Goal: Task Accomplishment & Management: Use online tool/utility

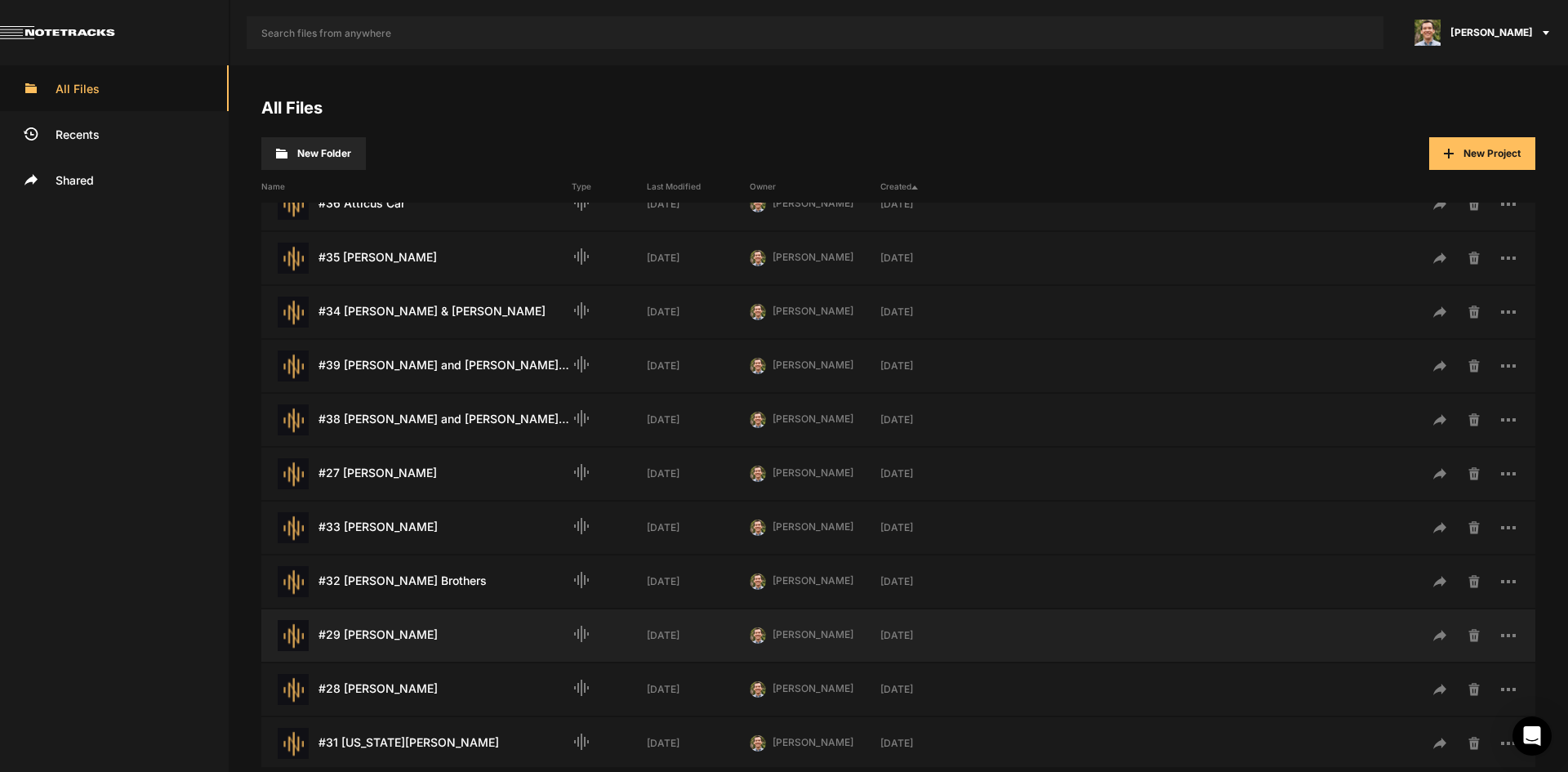
scroll to position [572, 0]
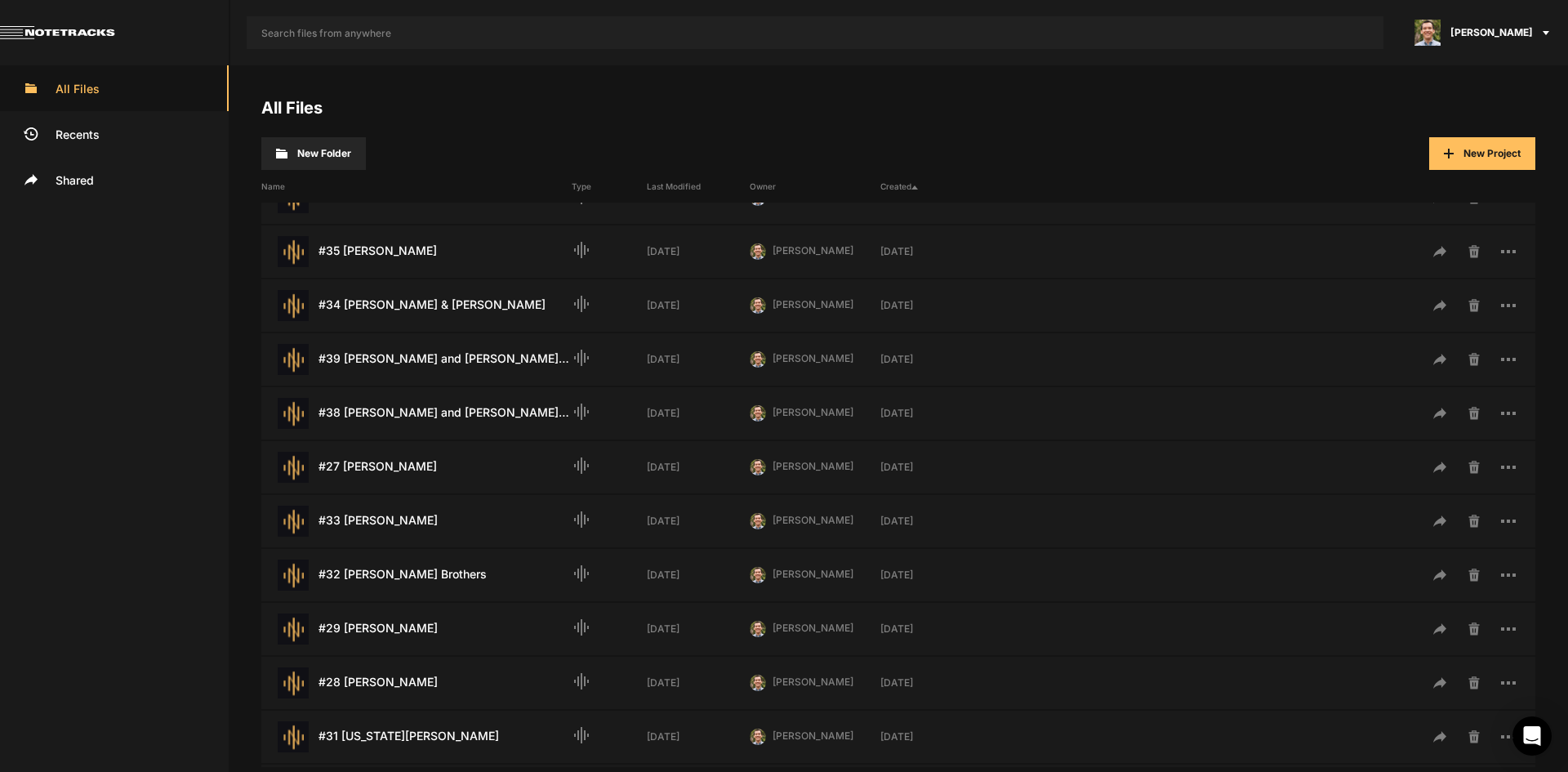
click at [1123, 87] on div "All Files New Folder New Project Name Type Last Modified Owner Created Done Las…" at bounding box center [899, 418] width 1339 height 706
click at [399, 295] on div "#34 [PERSON_NAME] & [PERSON_NAME] Last Modified: [DATE]" at bounding box center [417, 305] width 310 height 31
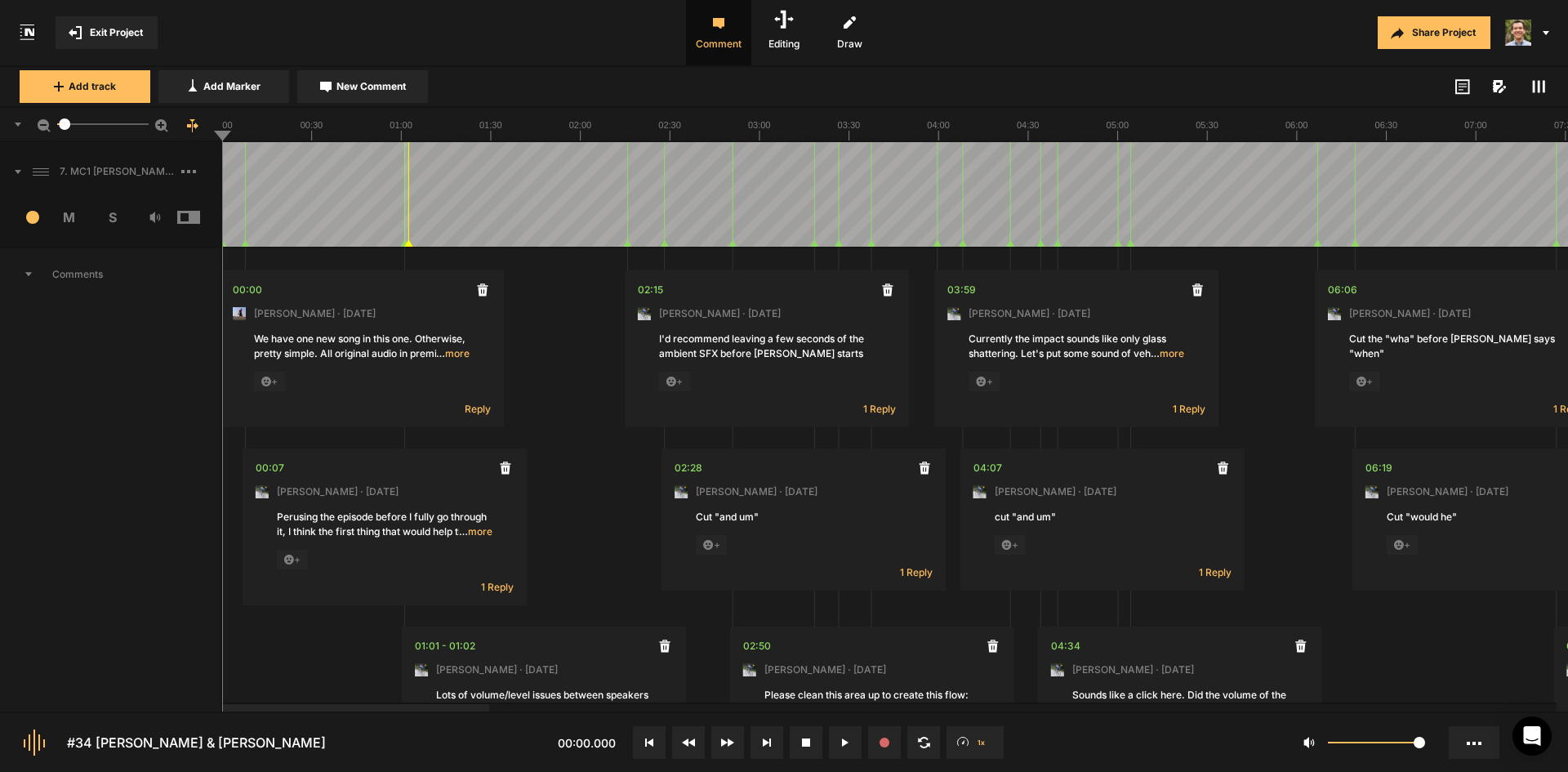
click at [20, 172] on icon at bounding box center [18, 172] width 7 height 4
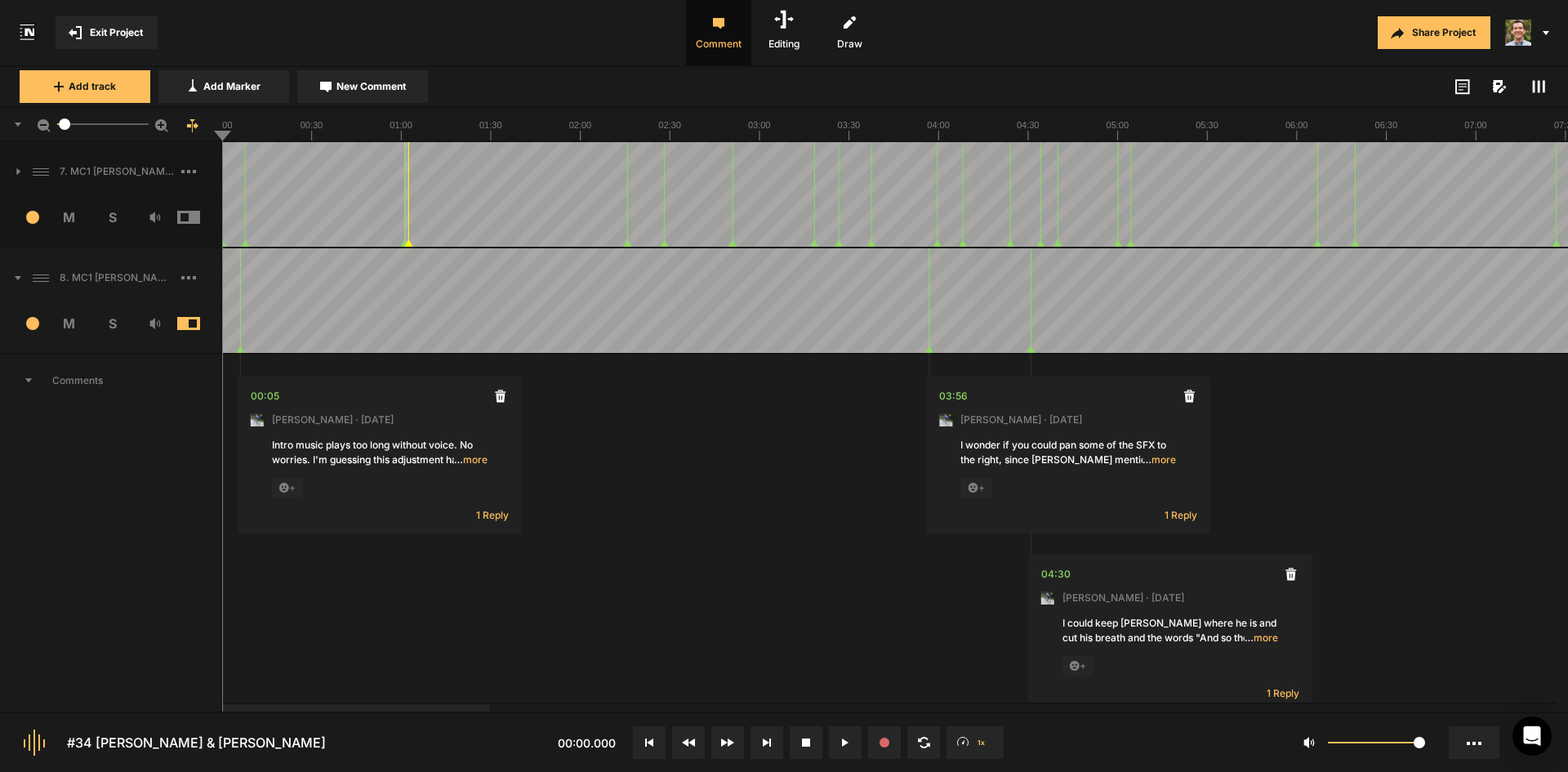
click at [18, 276] on icon at bounding box center [18, 278] width 7 height 4
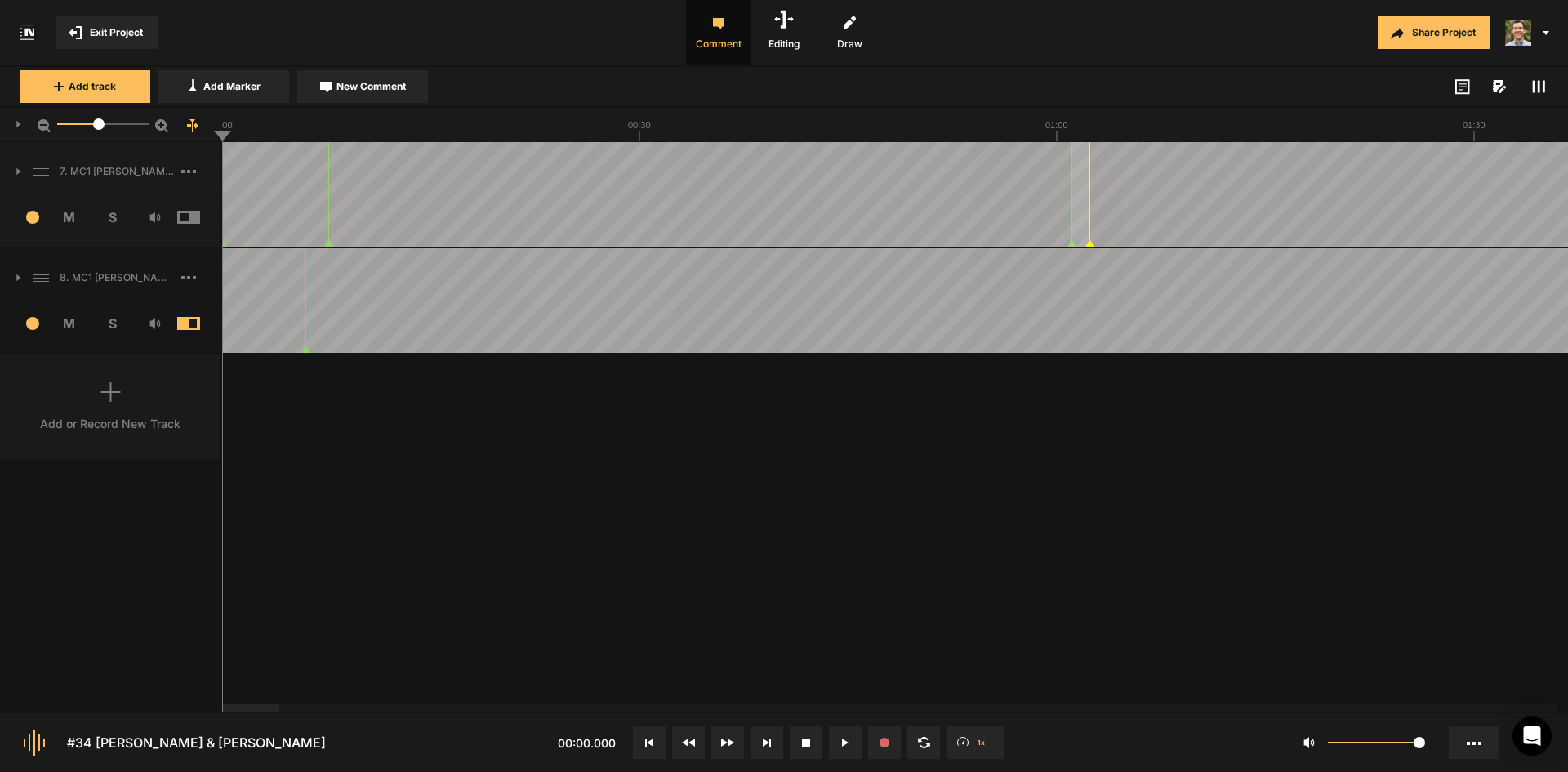
click at [99, 127] on mat-slider "23.3" at bounding box center [103, 124] width 105 height 39
drag, startPoint x: 99, startPoint y: 127, endPoint x: 404, endPoint y: 66, distance: 311.0
click at [2, 111] on div "1" at bounding box center [111, 124] width 222 height 35
drag, startPoint x: 767, startPoint y: 743, endPoint x: 225, endPoint y: 244, distance: 736.7
click at [767, 743] on icon at bounding box center [766, 742] width 8 height 8
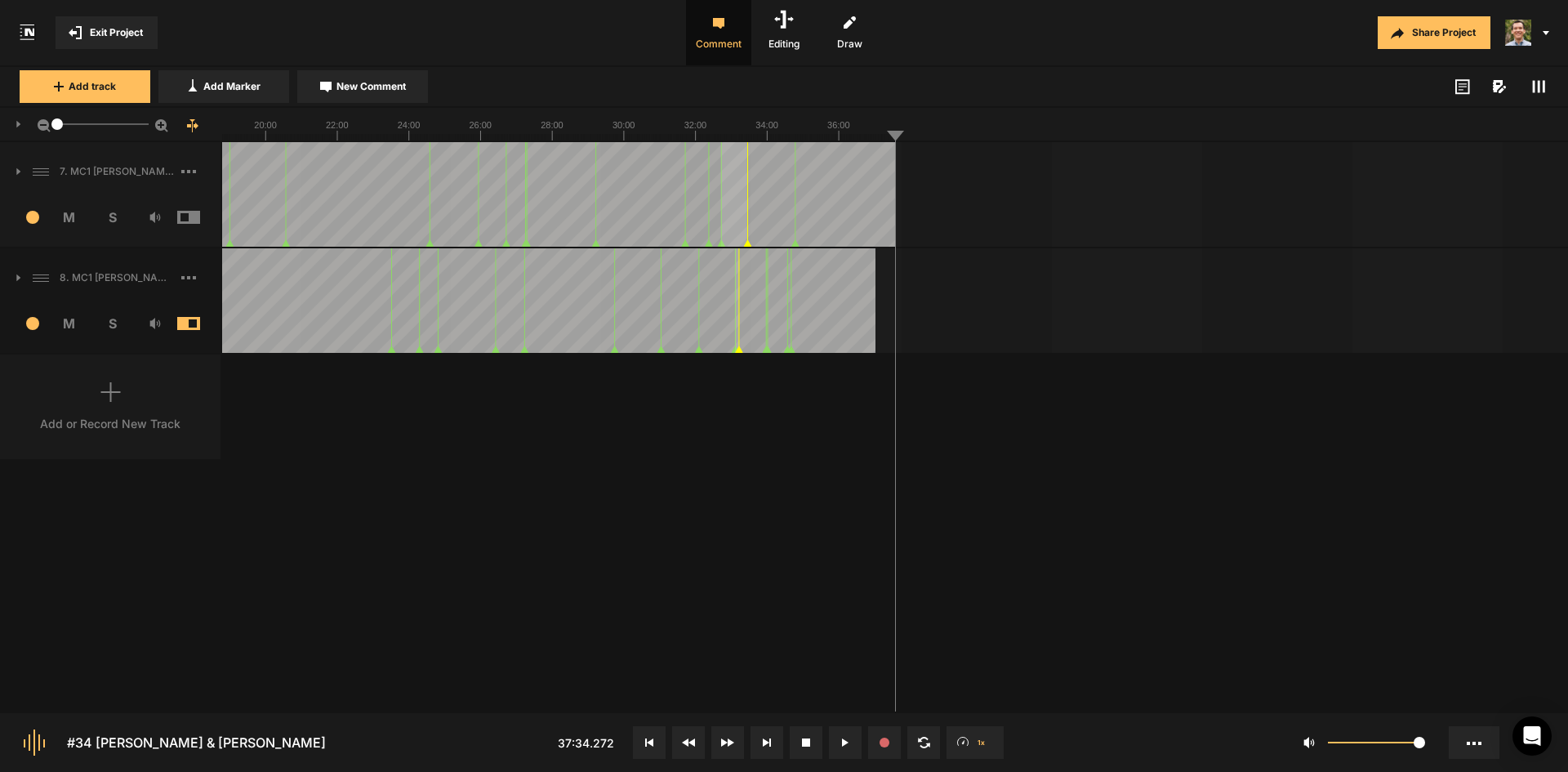
click at [43, 130] on icon at bounding box center [43, 125] width 13 height 13
click at [44, 129] on icon at bounding box center [43, 125] width 13 height 13
click at [45, 128] on icon at bounding box center [43, 125] width 13 height 13
click at [649, 744] on icon at bounding box center [649, 742] width 8 height 8
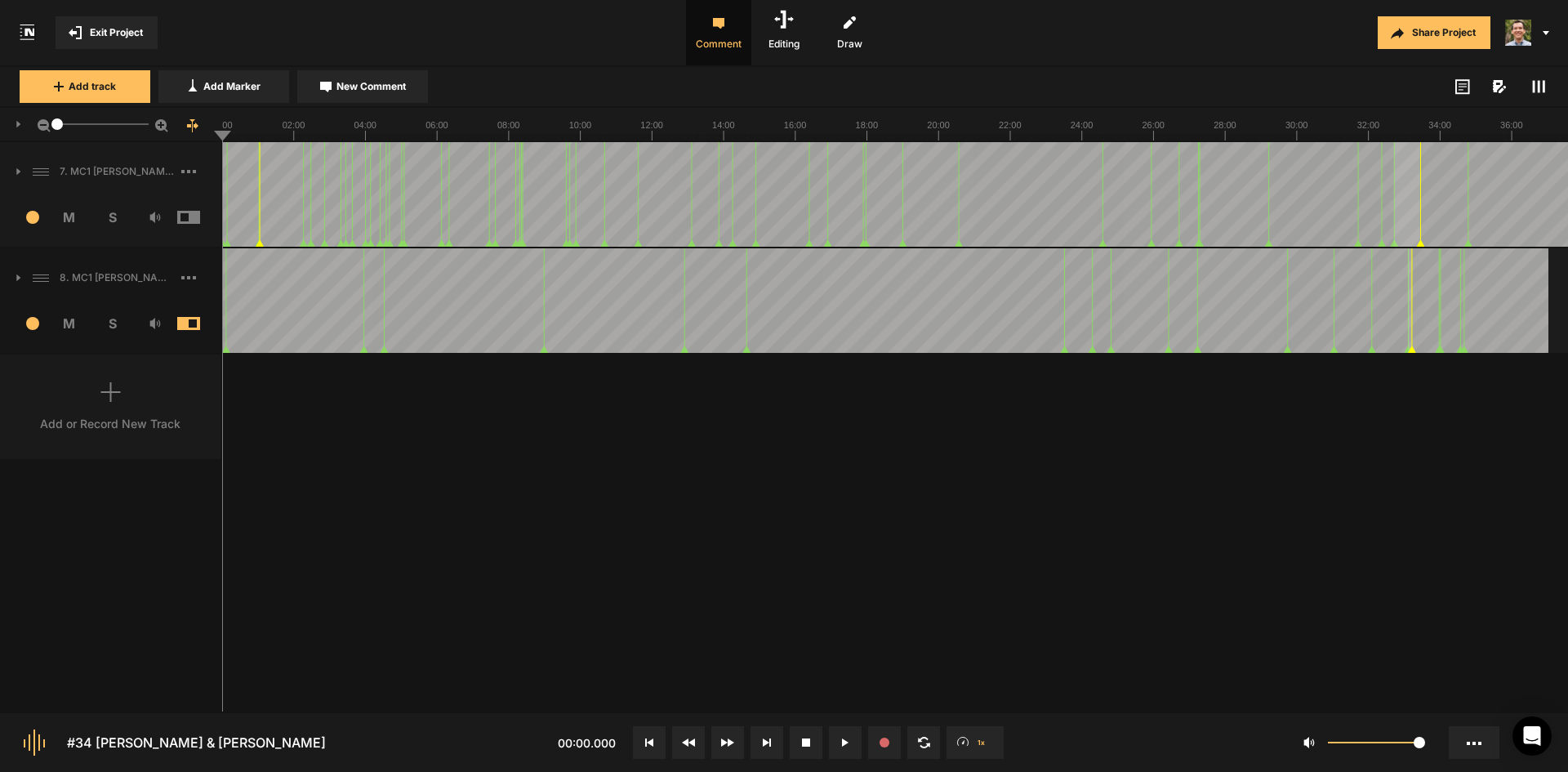
click at [588, 133] on rect at bounding box center [895, 123] width 1346 height 33
click at [597, 135] on line at bounding box center [597, 137] width 0 height 7
click at [602, 135] on line at bounding box center [602, 137] width 0 height 7
click at [604, 140] on div at bounding box center [895, 124] width 1346 height 35
click at [1041, 510] on div "7. MC1 [PERSON_NAME] and [PERSON_NAME] Hard Lock Copy 01 1 M S Comments 00:00 […" at bounding box center [784, 426] width 1568 height 569
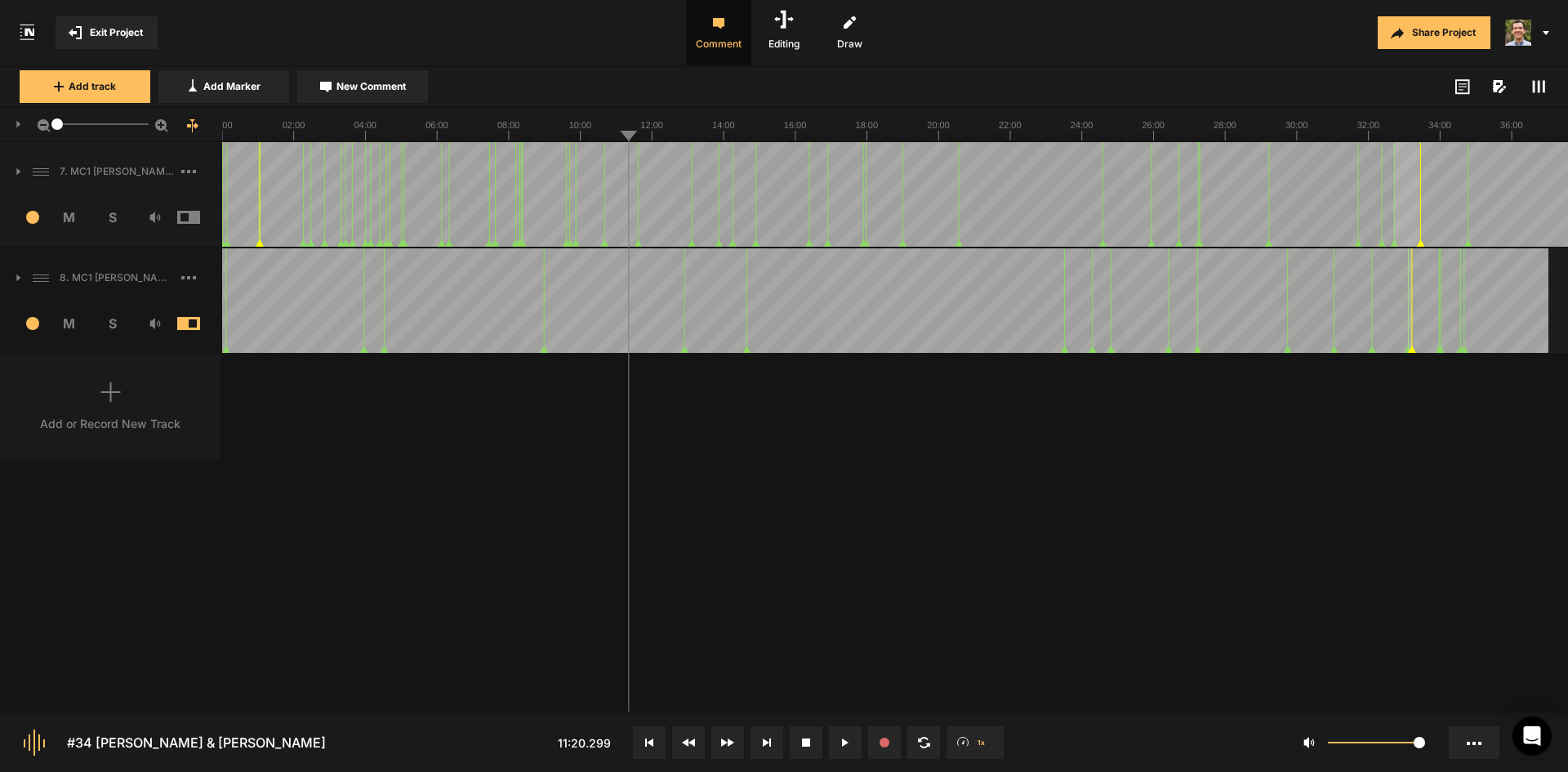
click at [1159, 590] on div "7. MC1 [PERSON_NAME] and [PERSON_NAME] Hard Lock Copy 01 1 M S Comments 00:00 […" at bounding box center [784, 426] width 1568 height 569
drag, startPoint x: 972, startPoint y: 494, endPoint x: 964, endPoint y: 500, distance: 10.0
click at [971, 496] on div "7. MC1 [PERSON_NAME] and [PERSON_NAME] Hard Lock Copy 01 1 M S Comments 00:00 […" at bounding box center [784, 426] width 1568 height 569
